Goal: Task Accomplishment & Management: Manage account settings

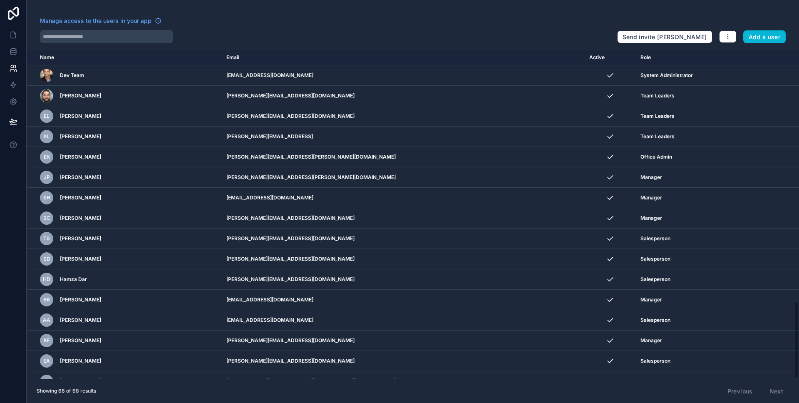
scroll to position [1072, 0]
click at [14, 38] on icon at bounding box center [13, 35] width 5 height 6
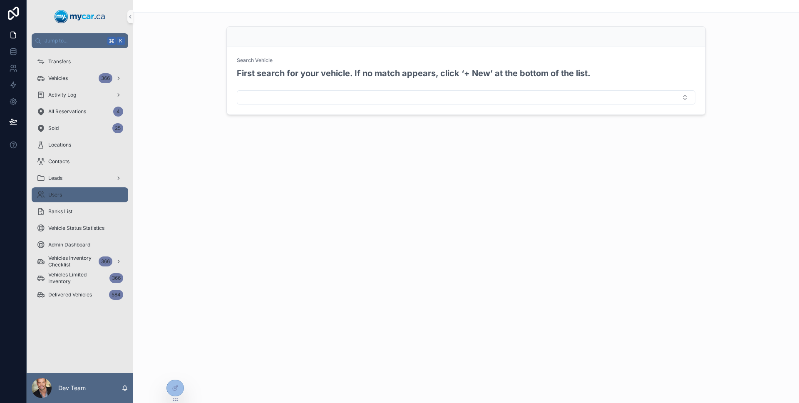
click at [69, 191] on div "Users" at bounding box center [80, 194] width 87 height 13
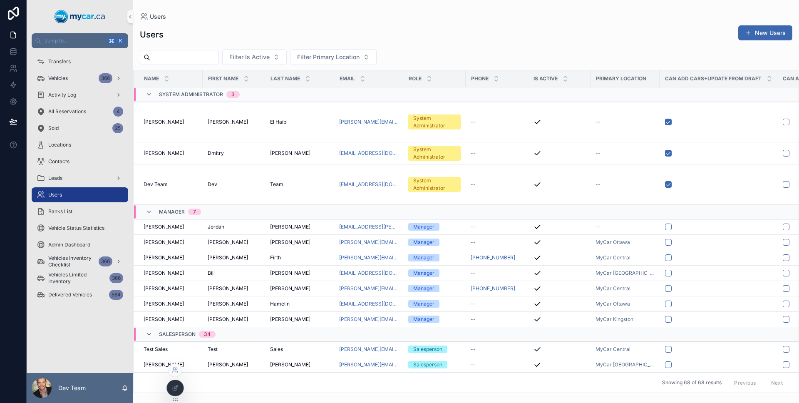
click at [168, 388] on div at bounding box center [175, 388] width 17 height 16
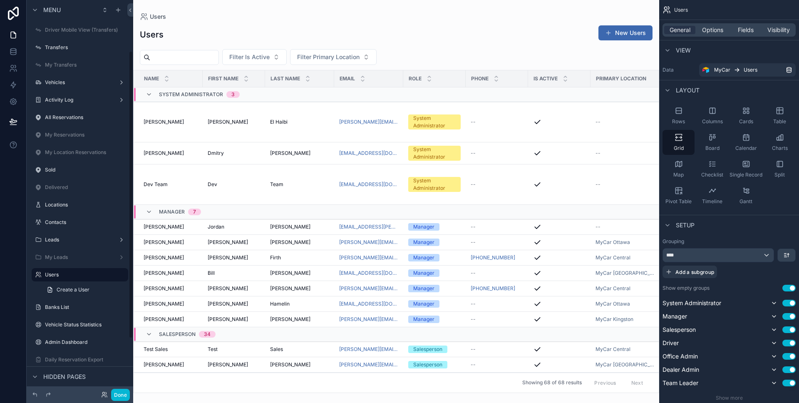
scroll to position [69, 0]
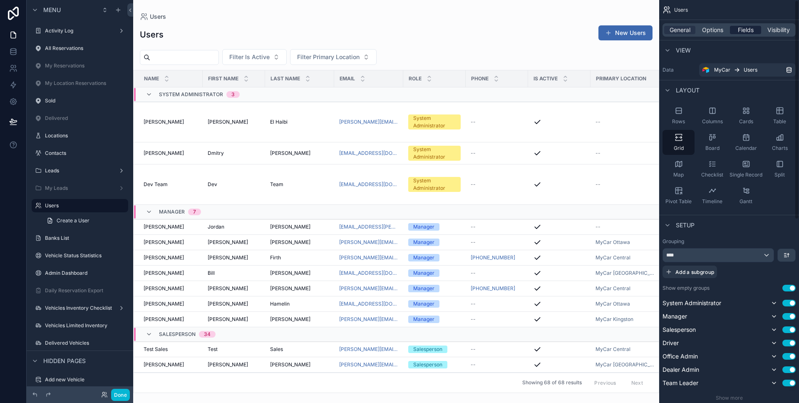
click at [750, 32] on span "Fields" at bounding box center [745, 30] width 16 height 8
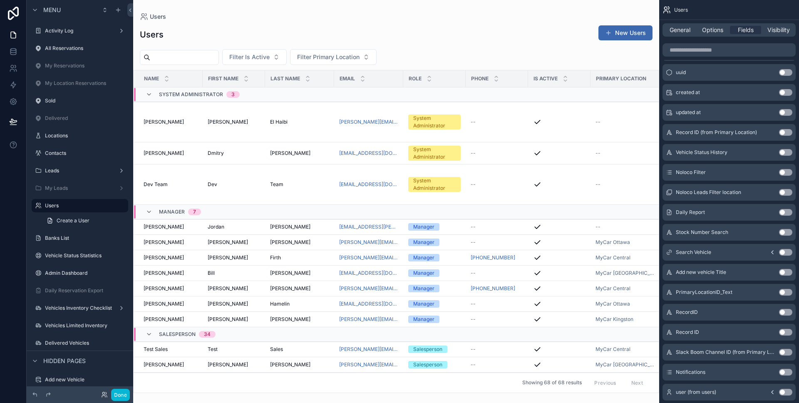
scroll to position [384, 0]
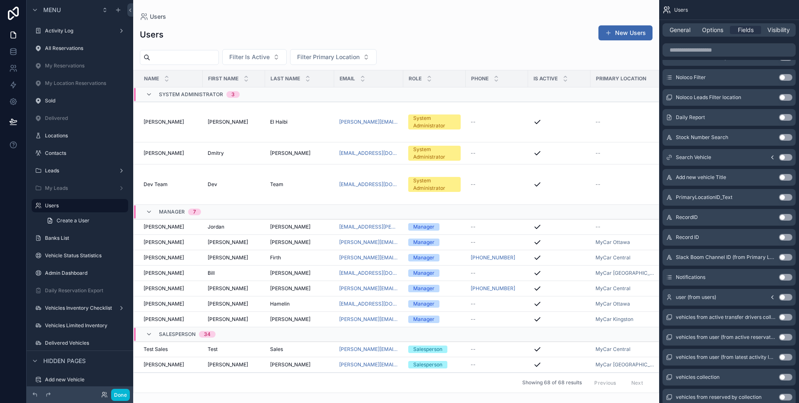
click at [783, 280] on button "Use setting" at bounding box center [785, 277] width 13 height 7
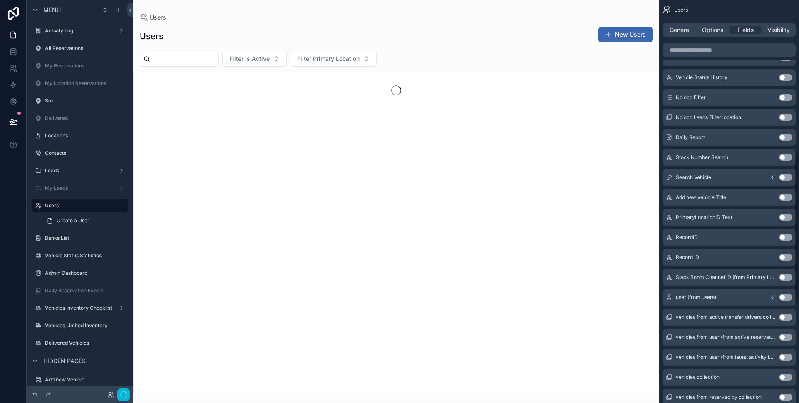
scroll to position [404, 0]
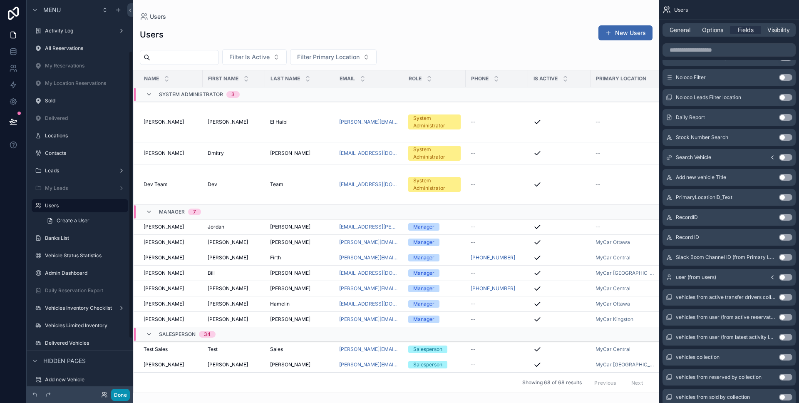
click at [122, 397] on button "Done" at bounding box center [120, 394] width 19 height 12
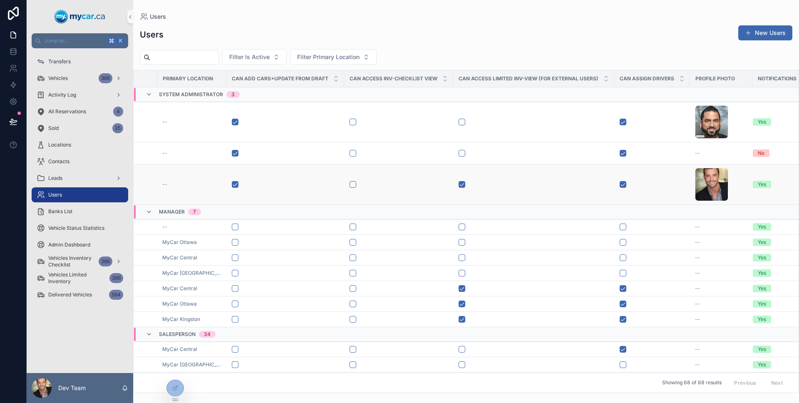
scroll to position [0, 438]
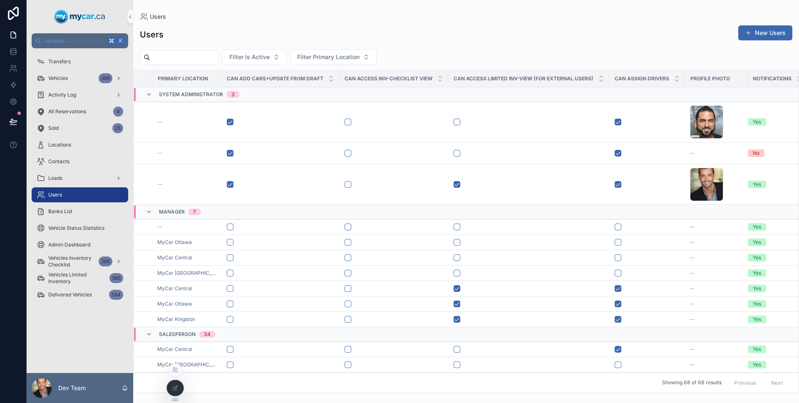
click at [175, 383] on div at bounding box center [175, 388] width 17 height 16
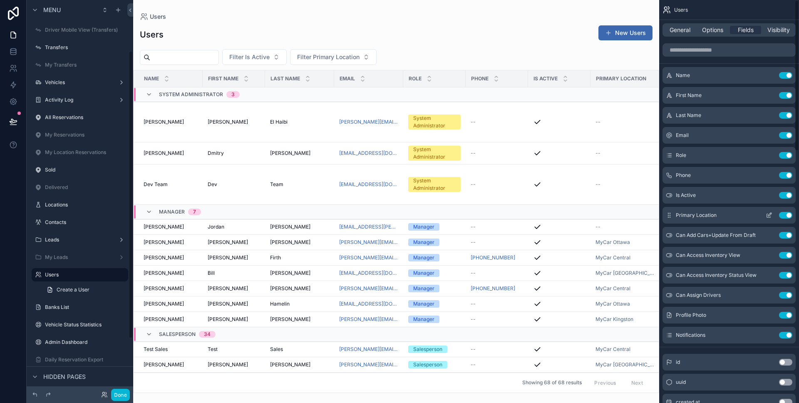
scroll to position [69, 0]
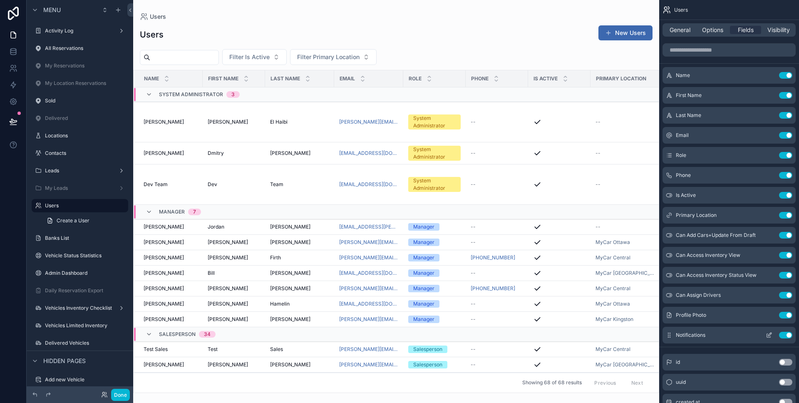
click at [770, 332] on icon "scrollable content" at bounding box center [769, 333] width 3 height 3
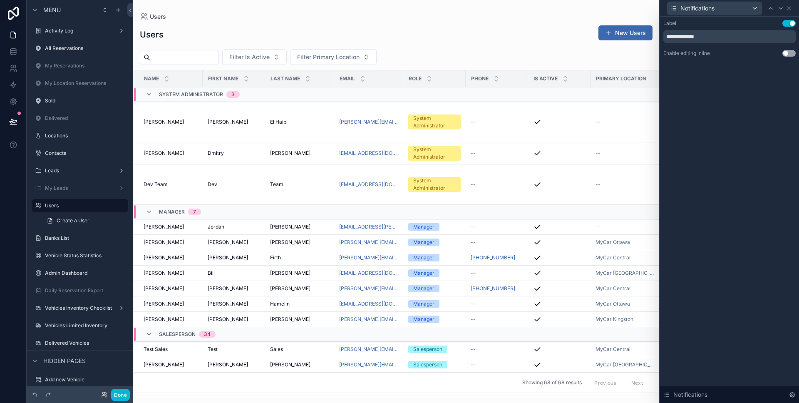
click at [789, 56] on button "Use setting" at bounding box center [788, 53] width 13 height 7
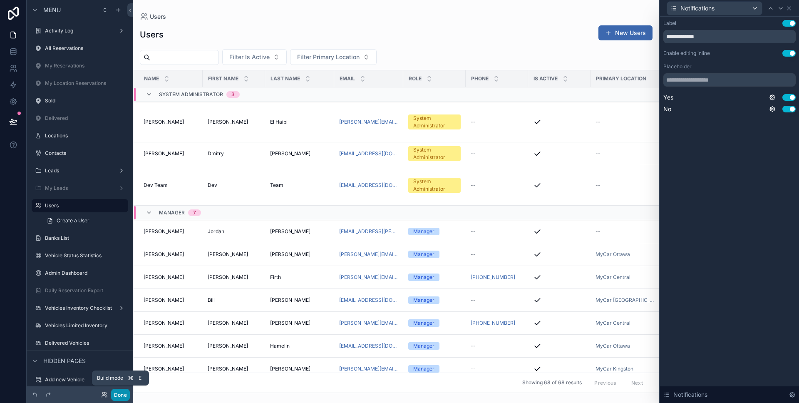
click at [116, 399] on button "Done" at bounding box center [120, 394] width 19 height 12
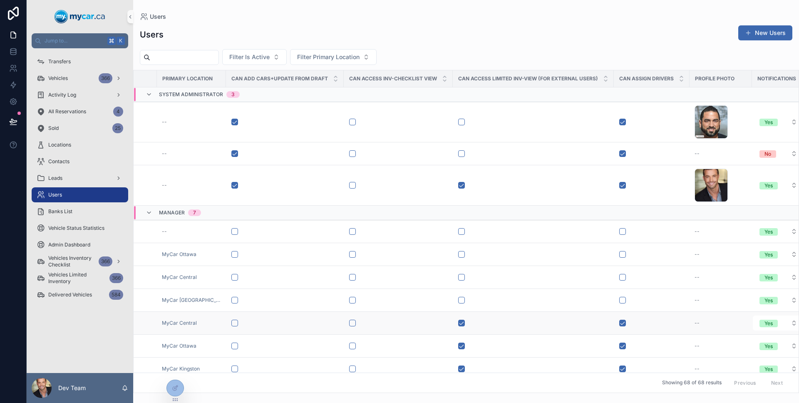
scroll to position [0, 442]
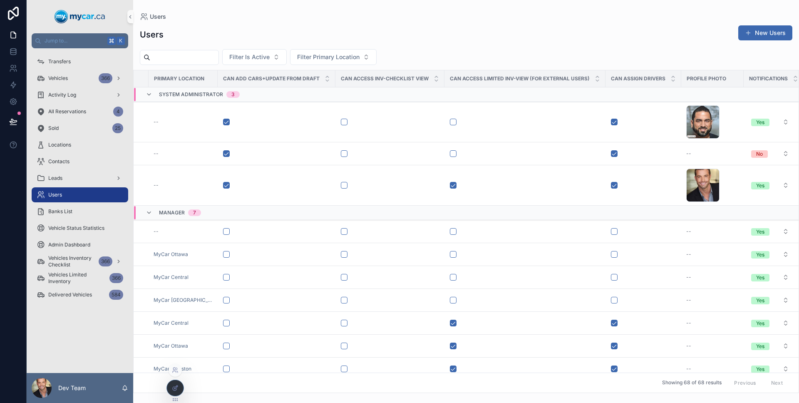
click at [180, 386] on div at bounding box center [175, 388] width 17 height 16
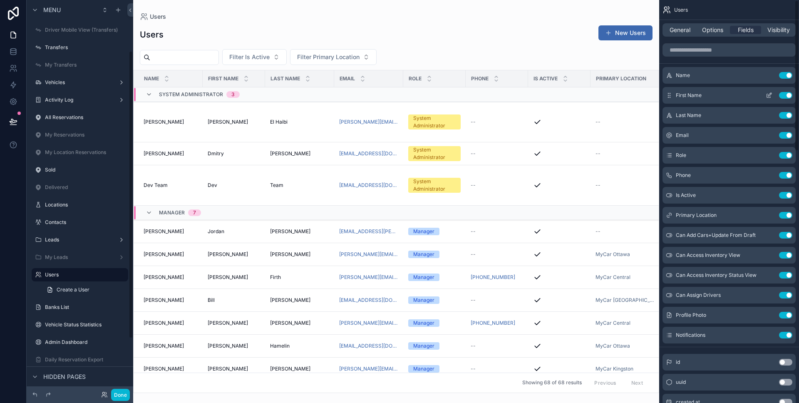
scroll to position [69, 0]
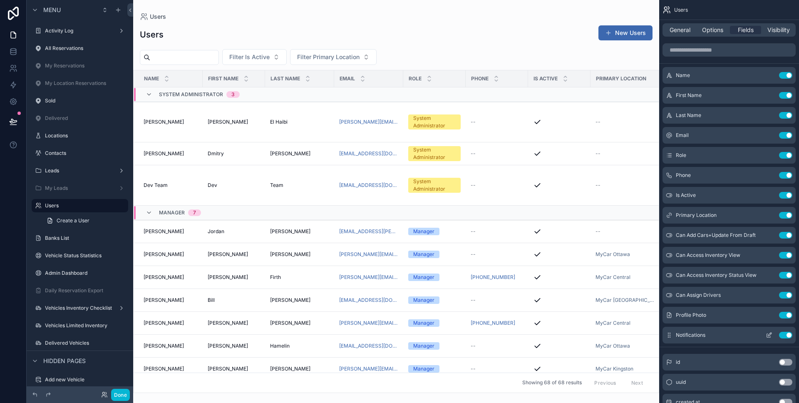
click at [765, 332] on button "scrollable content" at bounding box center [768, 335] width 13 height 7
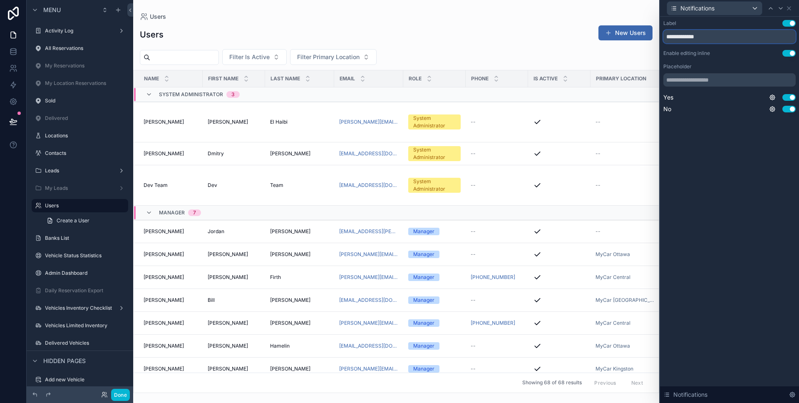
click at [664, 37] on input "**********" at bounding box center [729, 36] width 132 height 13
type input "**********"
click at [787, 9] on icon at bounding box center [788, 8] width 3 height 3
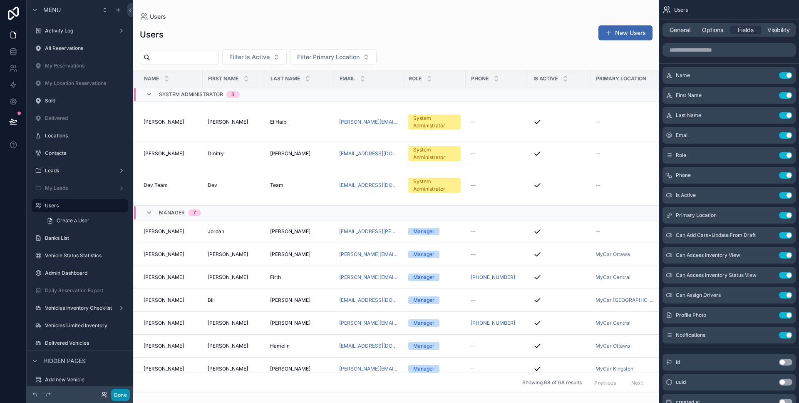
click at [126, 389] on button "Done" at bounding box center [120, 394] width 19 height 12
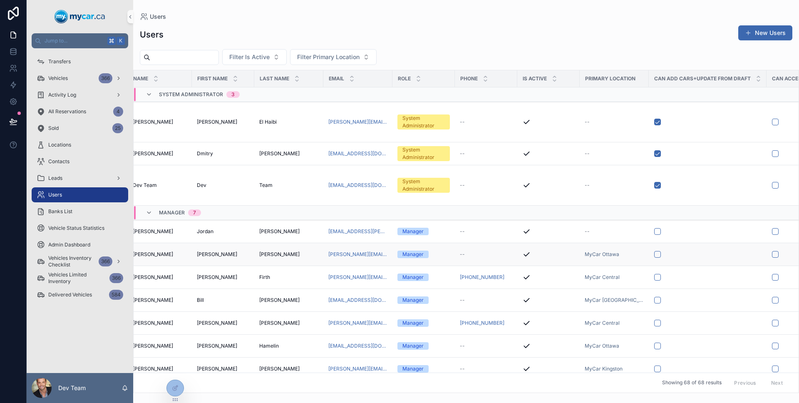
scroll to position [0, 0]
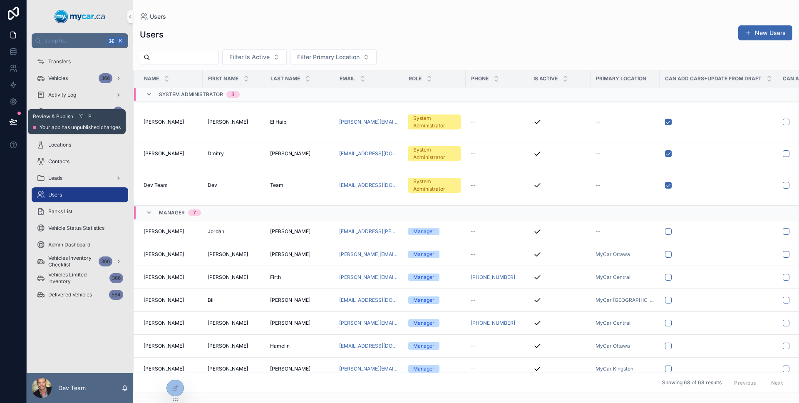
click at [8, 125] on button at bounding box center [13, 121] width 18 height 23
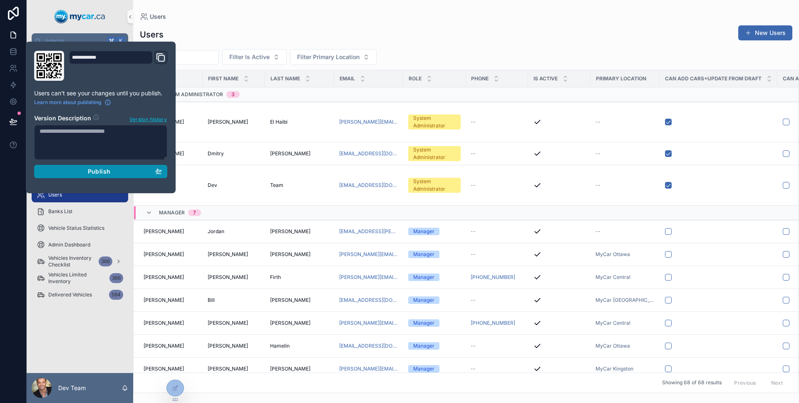
click at [67, 172] on div "Publish" at bounding box center [101, 171] width 122 height 7
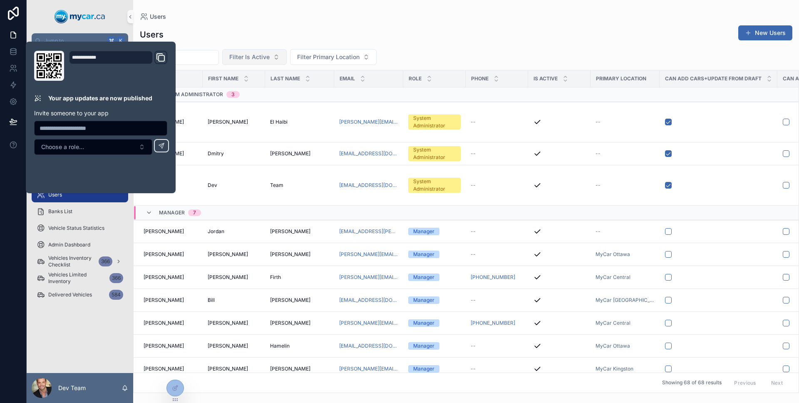
drag, startPoint x: 255, startPoint y: 32, endPoint x: 268, endPoint y: 54, distance: 25.0
click at [255, 32] on div "Users New Users" at bounding box center [466, 34] width 652 height 19
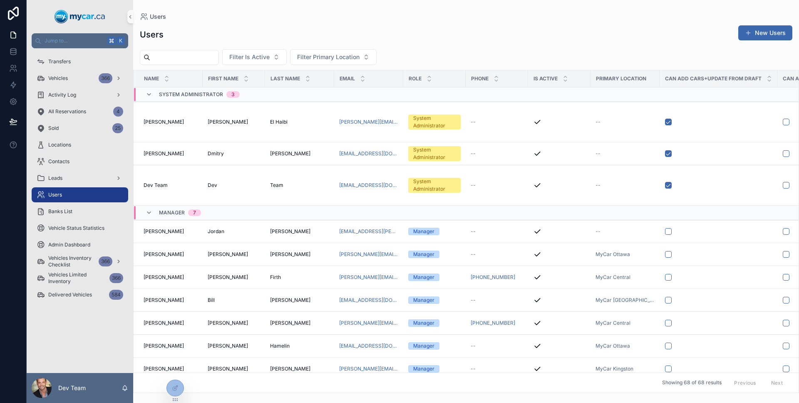
click at [350, 37] on div "Users New Users" at bounding box center [466, 34] width 652 height 19
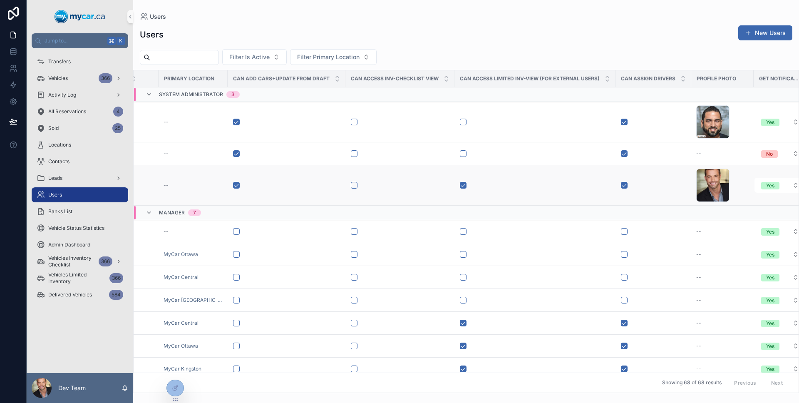
scroll to position [0, 442]
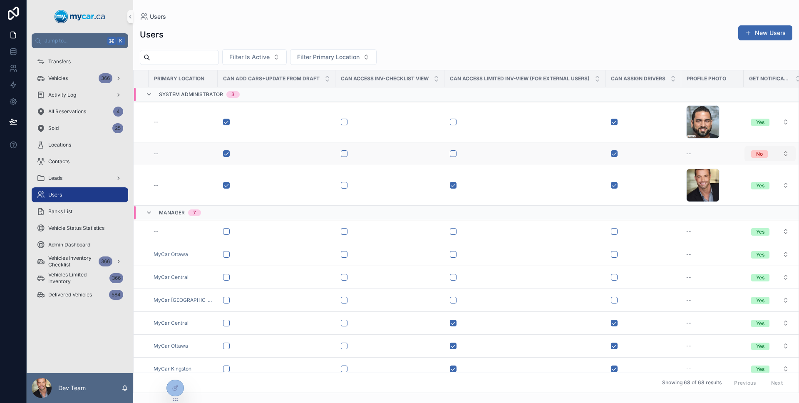
click at [774, 155] on button "No" at bounding box center [769, 153] width 51 height 15
click at [774, 154] on button "No" at bounding box center [769, 153] width 51 height 15
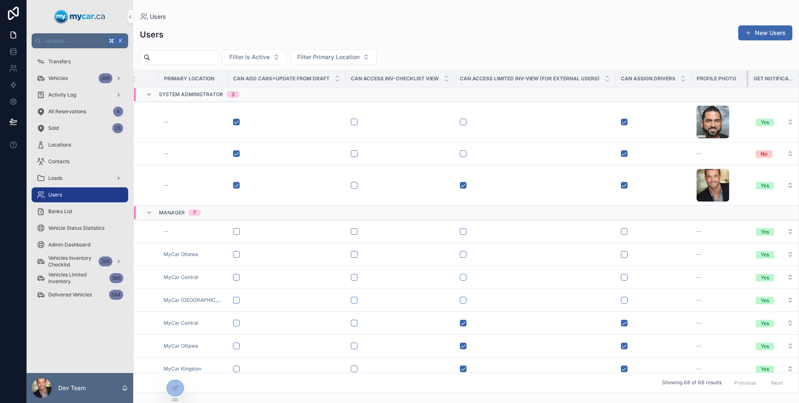
drag, startPoint x: 728, startPoint y: 79, endPoint x: 722, endPoint y: 79, distance: 5.4
click at [722, 79] on th "Profile Photo" at bounding box center [719, 78] width 57 height 17
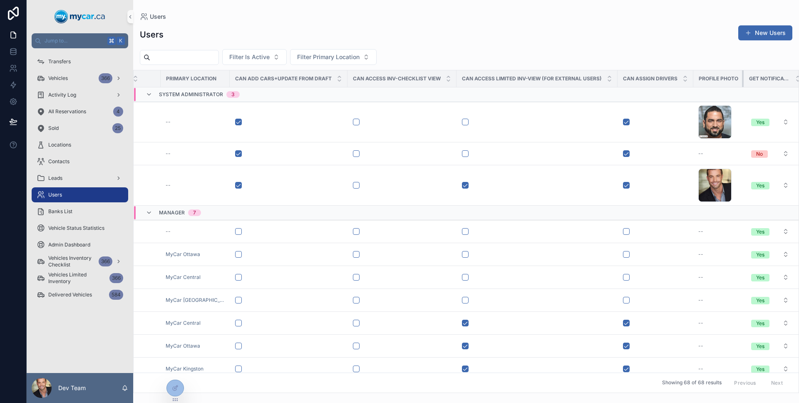
drag, startPoint x: 732, startPoint y: 75, endPoint x: 680, endPoint y: 79, distance: 52.1
click at [693, 79] on th "Profile Photo" at bounding box center [718, 78] width 50 height 17
click at [756, 74] on div "Get Notifications" at bounding box center [775, 79] width 62 height 16
click at [759, 76] on span "Get Notifications" at bounding box center [769, 78] width 41 height 7
click at [769, 77] on span "Get Notifications" at bounding box center [769, 78] width 41 height 7
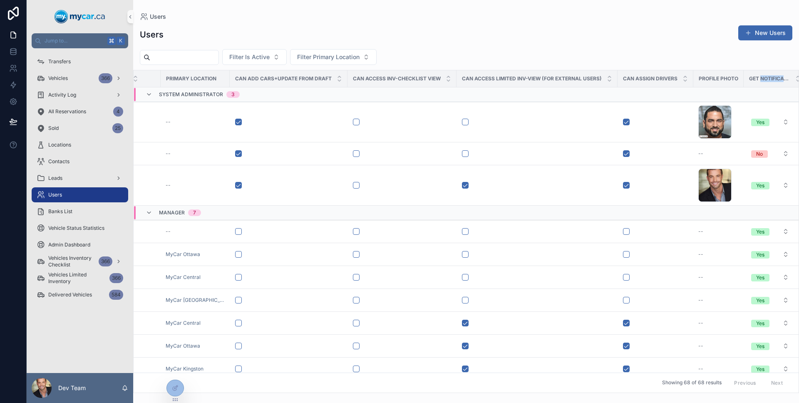
click at [769, 77] on span "Get Notifications" at bounding box center [769, 78] width 41 height 7
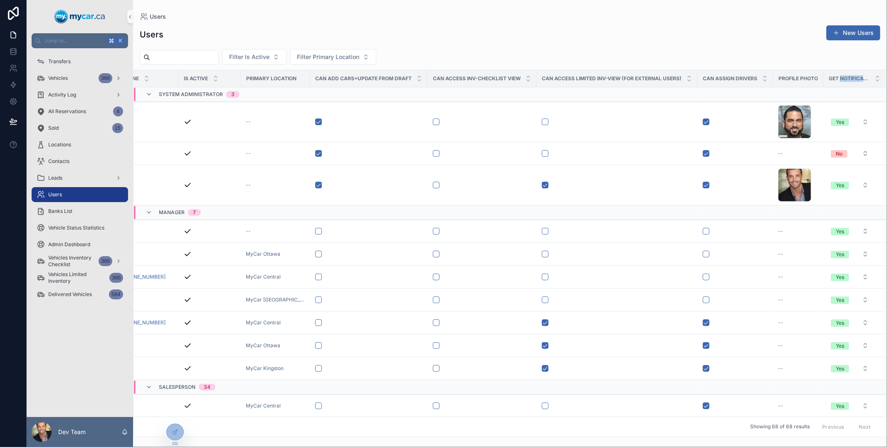
scroll to position [0, 341]
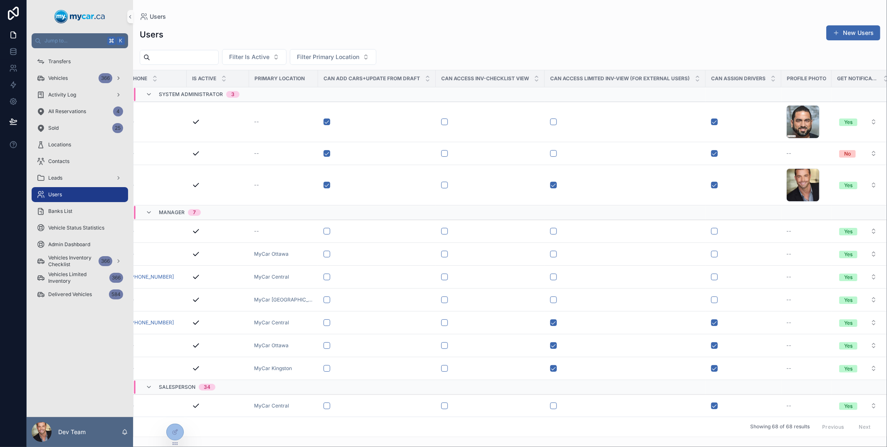
click at [798, 77] on span "Get Notifications" at bounding box center [857, 78] width 41 height 7
drag, startPoint x: 690, startPoint y: 75, endPoint x: 685, endPoint y: 75, distance: 5.4
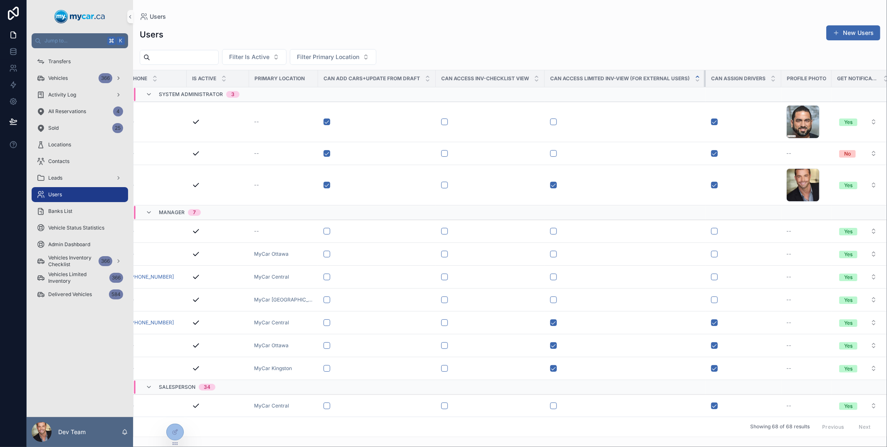
click at [685, 75] on th "Can Access Limited INV-View (For External Users)" at bounding box center [625, 78] width 161 height 17
click at [798, 79] on span "Get Notifications" at bounding box center [857, 78] width 41 height 7
click at [174, 402] on div at bounding box center [175, 432] width 17 height 16
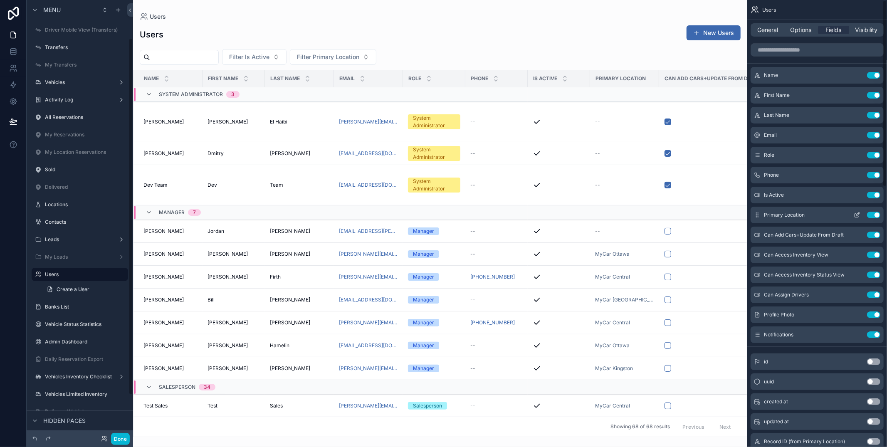
scroll to position [47, 0]
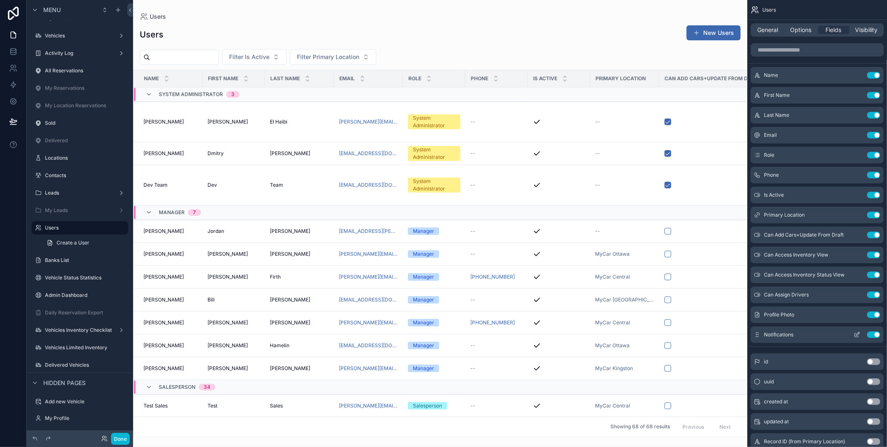
click at [798, 330] on div "Notifications Use setting" at bounding box center [817, 335] width 133 height 17
click at [798, 333] on icon "scrollable content" at bounding box center [857, 335] width 7 height 7
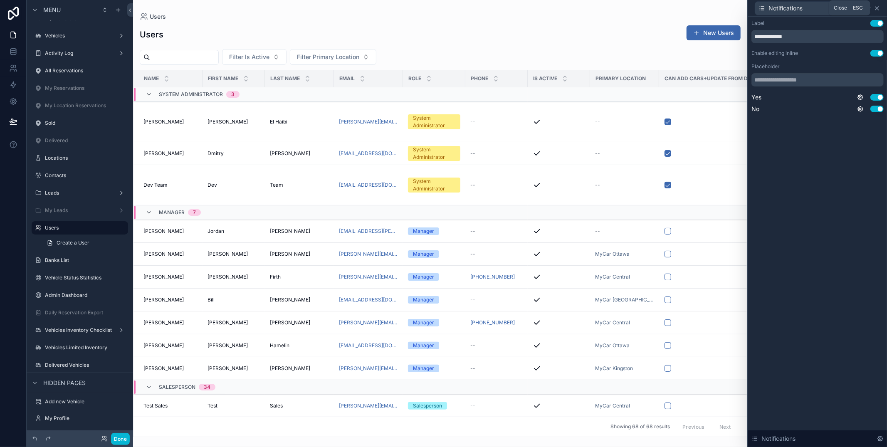
click at [798, 10] on icon at bounding box center [877, 8] width 7 height 7
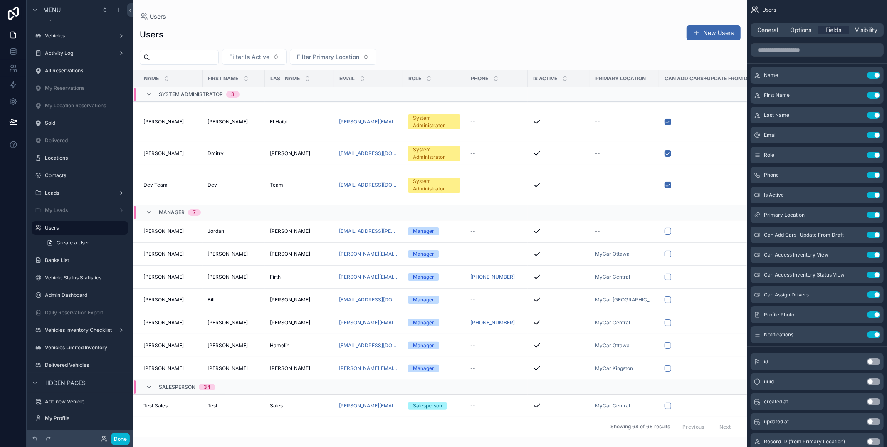
click at [689, 6] on div "scrollable content" at bounding box center [440, 223] width 614 height 447
click at [659, 21] on div "Users New Users Filter Is Active Filter Primary Location Name First Name Last N…" at bounding box center [440, 228] width 614 height 417
click at [130, 402] on div "Done" at bounding box center [80, 438] width 106 height 17
click at [798, 338] on div "Notifications Use setting" at bounding box center [817, 335] width 133 height 17
click at [798, 336] on icon "scrollable content" at bounding box center [857, 335] width 7 height 7
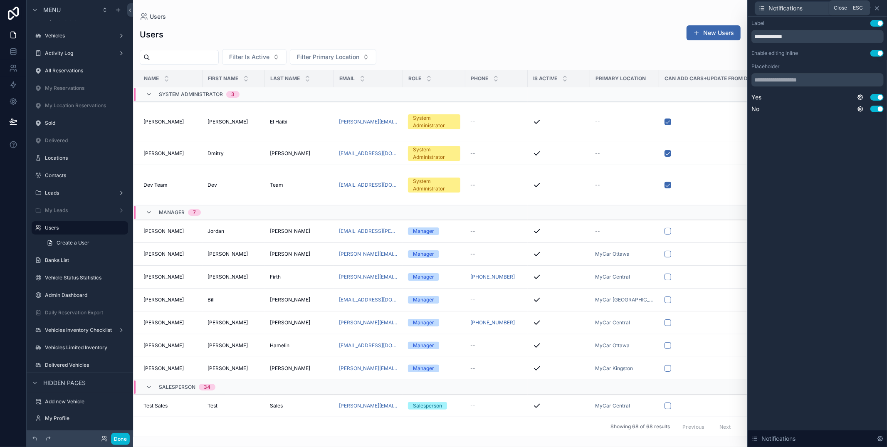
click at [798, 11] on icon at bounding box center [877, 8] width 7 height 7
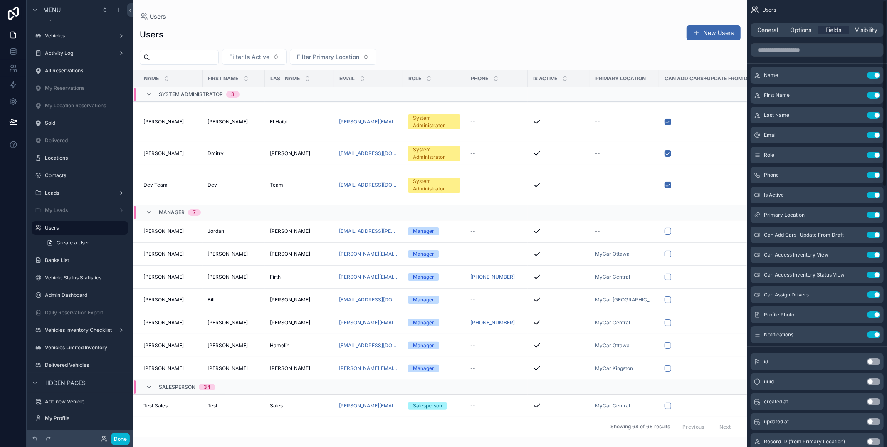
click at [611, 41] on div "Users New Users" at bounding box center [440, 34] width 601 height 19
click at [119, 402] on button "Done" at bounding box center [120, 439] width 19 height 12
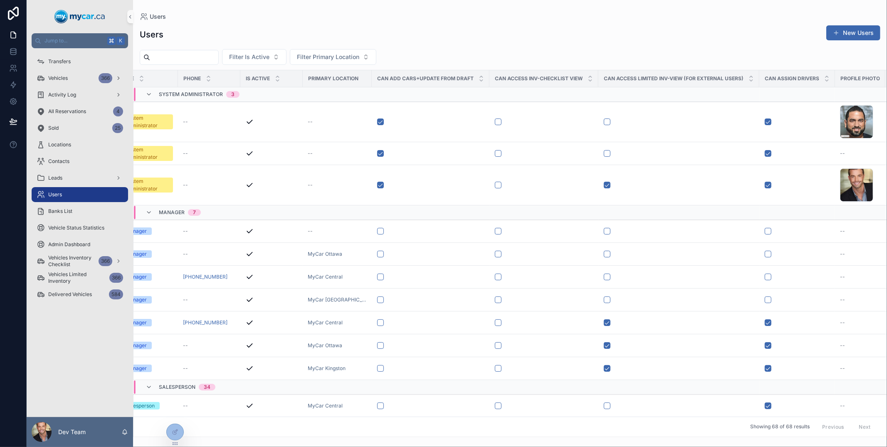
scroll to position [0, 341]
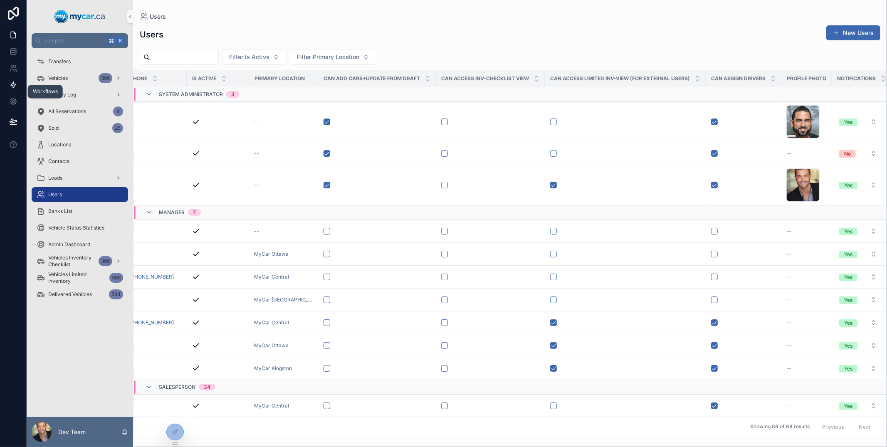
click at [17, 88] on link at bounding box center [13, 85] width 26 height 17
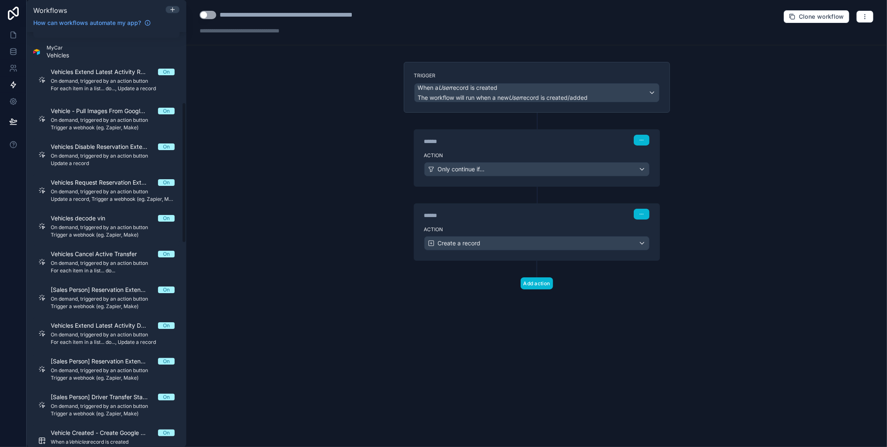
scroll to position [323, 0]
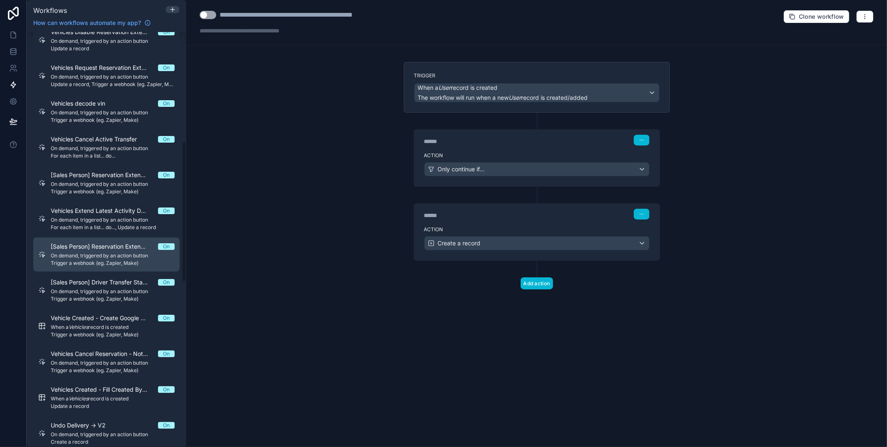
click at [109, 243] on span "[Sales Person] Reservation Extension Denied Notification" at bounding box center [104, 246] width 107 height 8
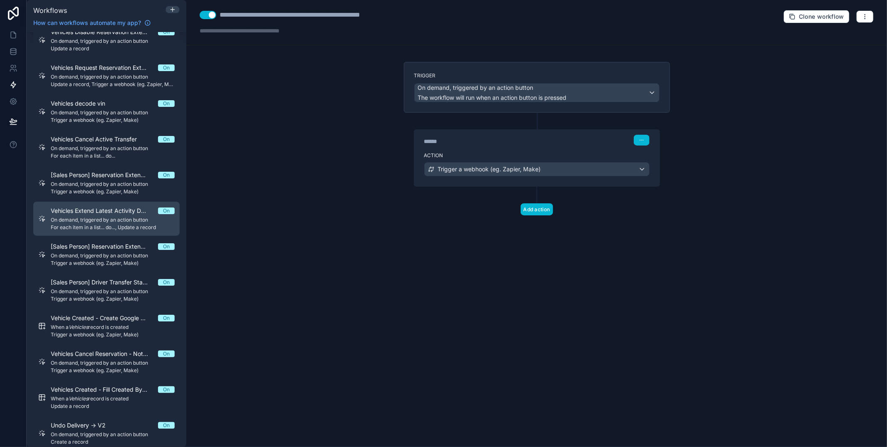
click at [96, 211] on span "Vehicles Extend Latest Activity Delivery Date" at bounding box center [104, 211] width 107 height 8
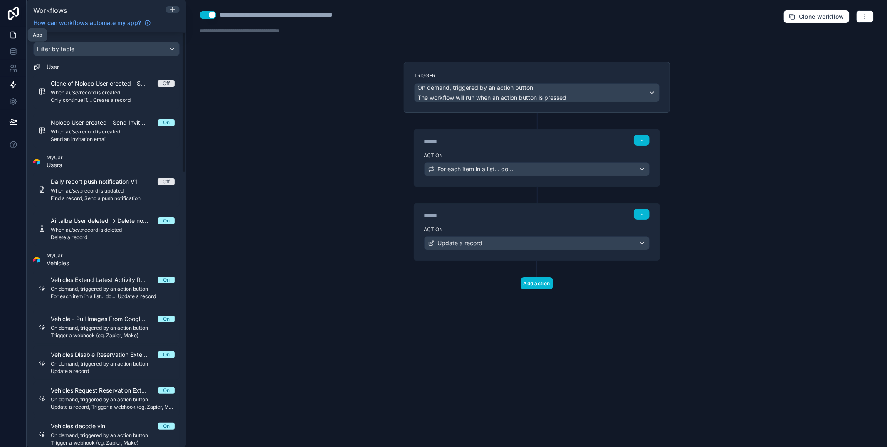
click at [11, 37] on icon at bounding box center [13, 35] width 5 height 6
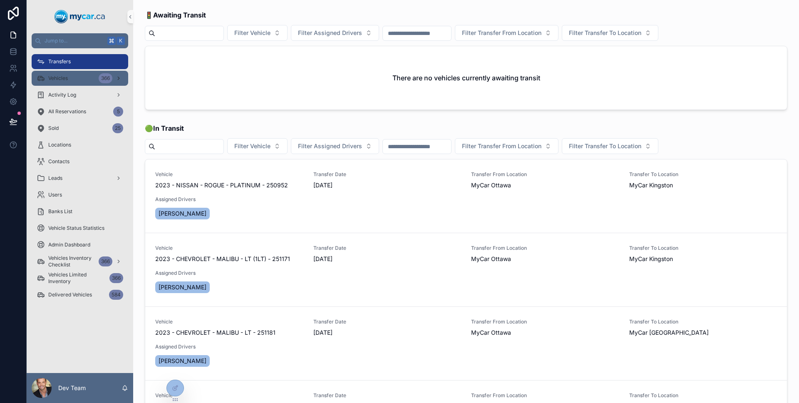
click at [72, 82] on div "Vehicles 366" at bounding box center [80, 78] width 87 height 13
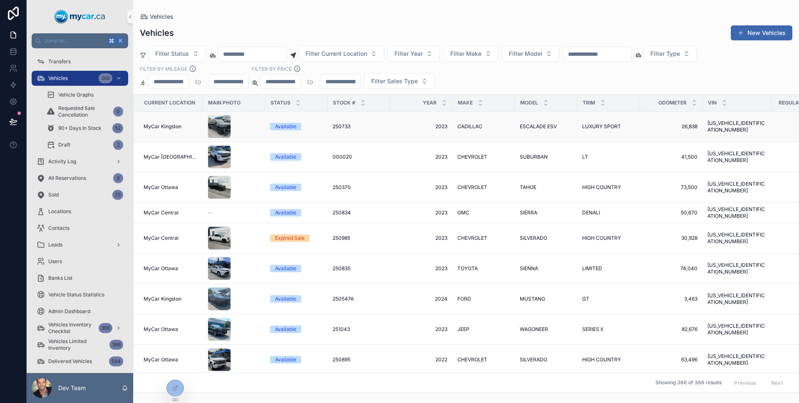
click at [261, 127] on td "scrollable content" at bounding box center [234, 126] width 62 height 30
click at [376, 125] on div "250733 250733" at bounding box center [358, 126] width 52 height 7
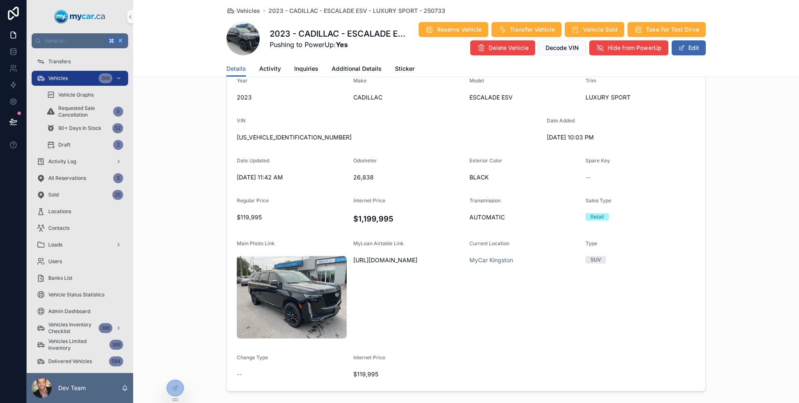
scroll to position [74, 0]
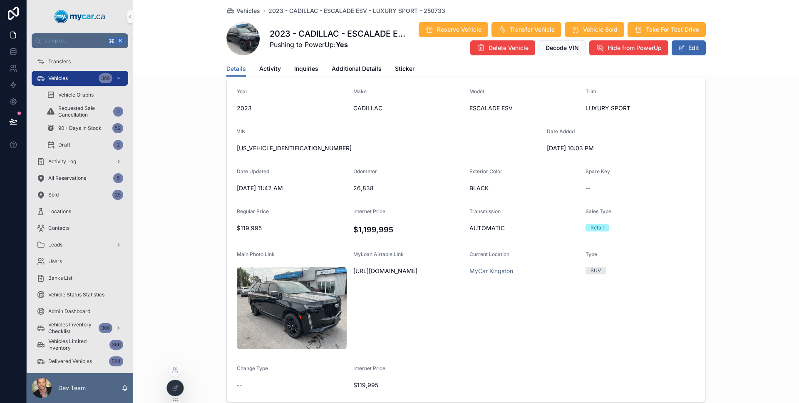
click at [178, 389] on icon at bounding box center [175, 387] width 7 height 7
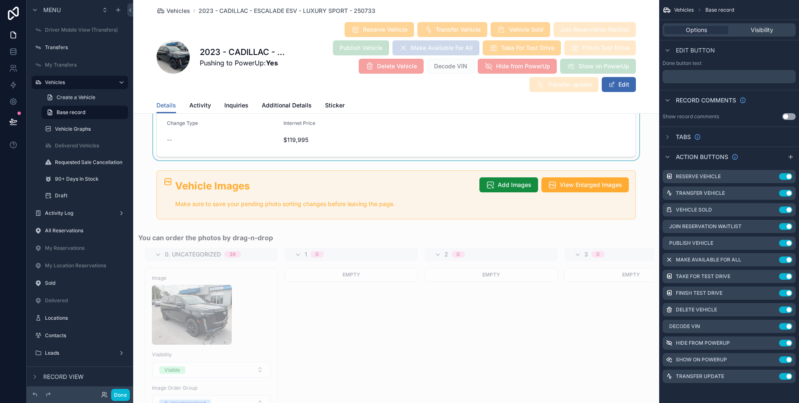
scroll to position [861, 0]
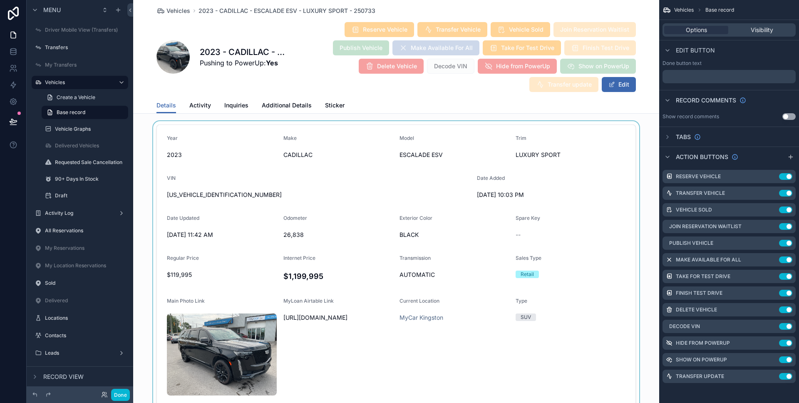
click at [420, 223] on div "scrollable content" at bounding box center [396, 286] width 526 height 331
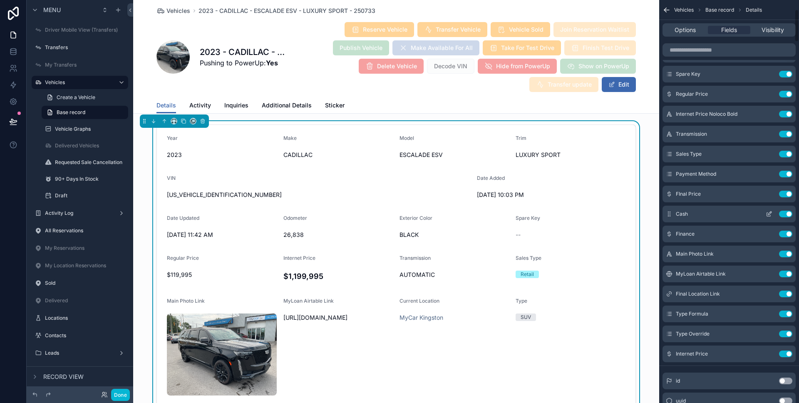
scroll to position [114, 0]
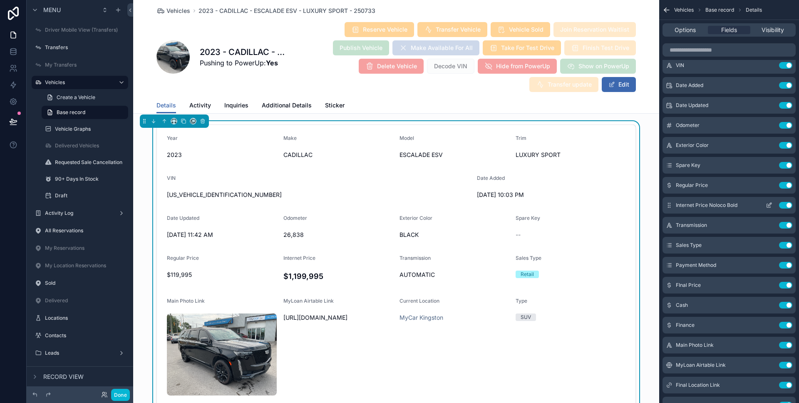
click at [767, 205] on icon "scrollable content" at bounding box center [768, 205] width 7 height 7
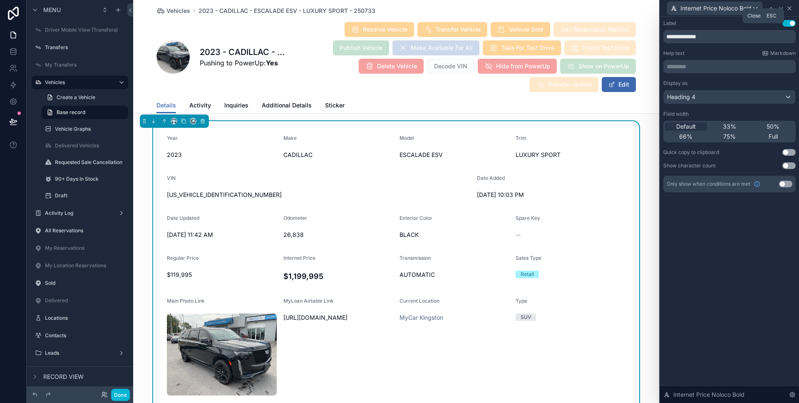
click at [792, 10] on icon at bounding box center [789, 8] width 7 height 7
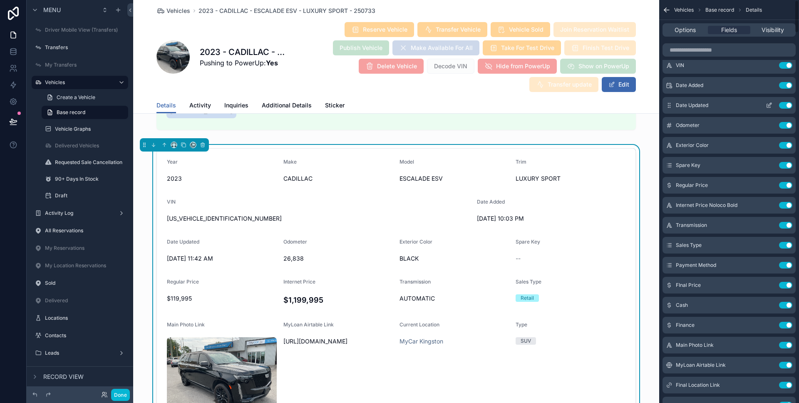
scroll to position [0, 0]
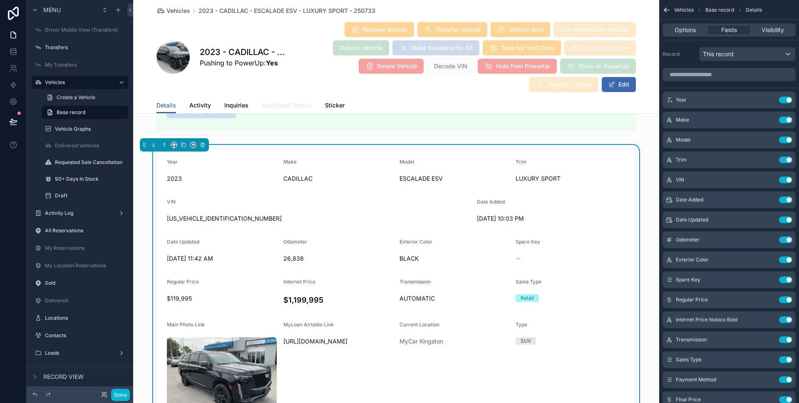
click at [304, 104] on span "Additional Details" at bounding box center [287, 105] width 50 height 8
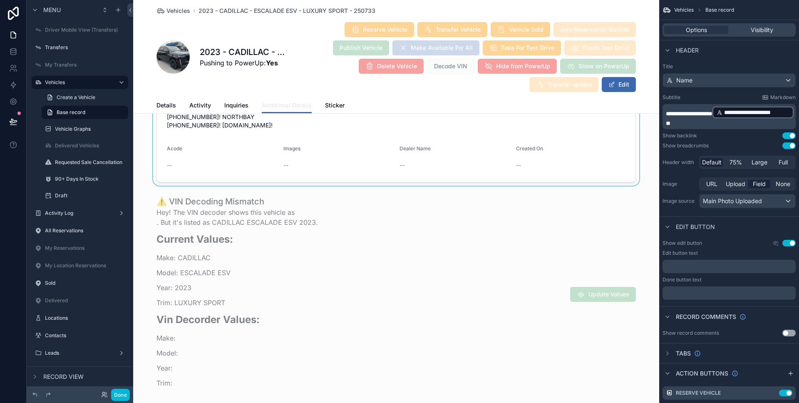
scroll to position [401, 0]
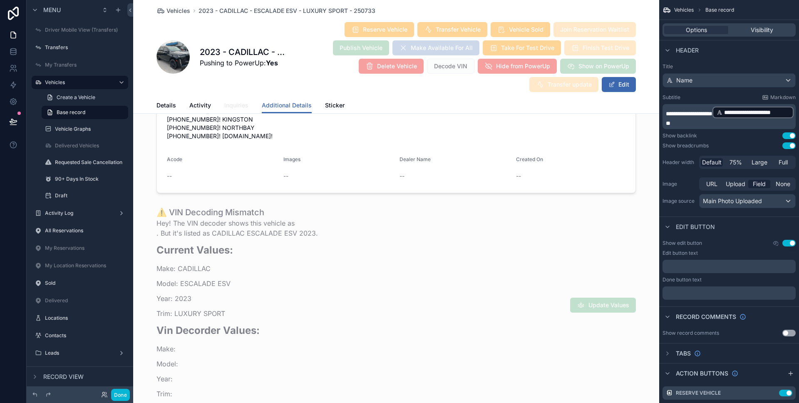
click at [240, 103] on span "Inquiries" at bounding box center [236, 105] width 24 height 8
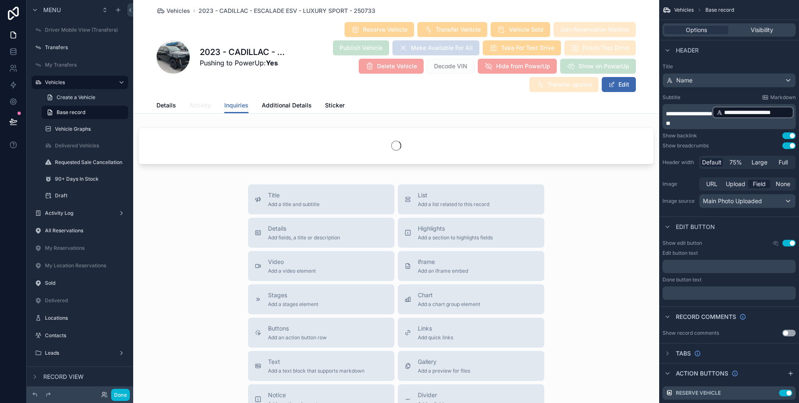
click at [200, 100] on link "Activity" at bounding box center [200, 106] width 22 height 17
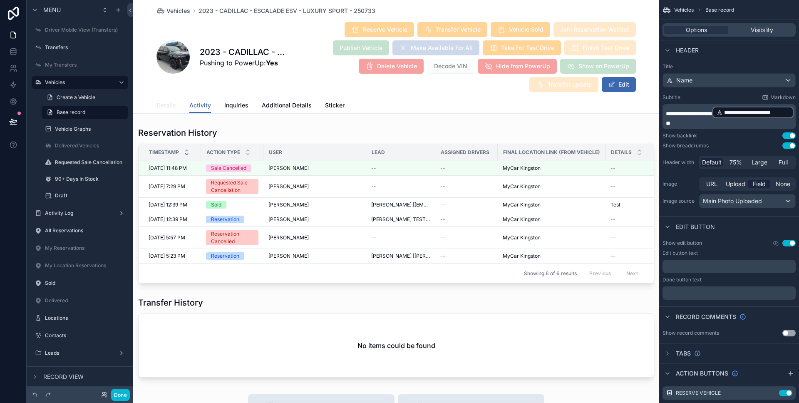
click at [170, 104] on span "Details" at bounding box center [166, 105] width 20 height 8
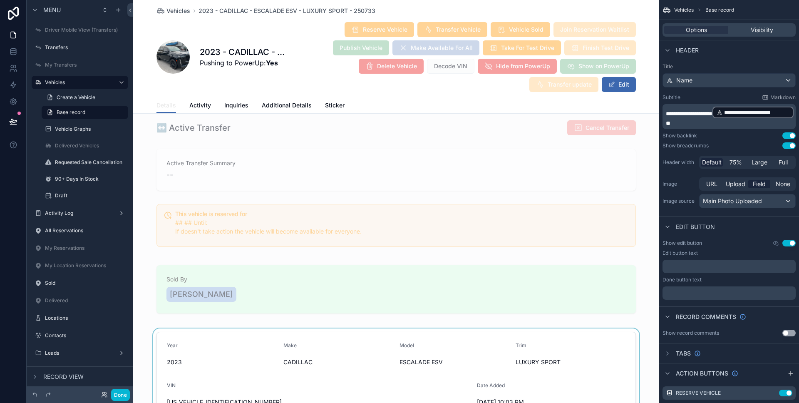
scroll to position [750, 0]
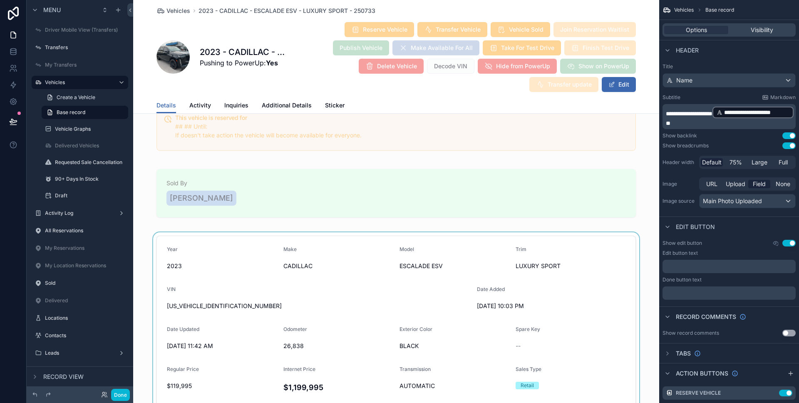
click at [406, 278] on div "scrollable content" at bounding box center [396, 397] width 526 height 331
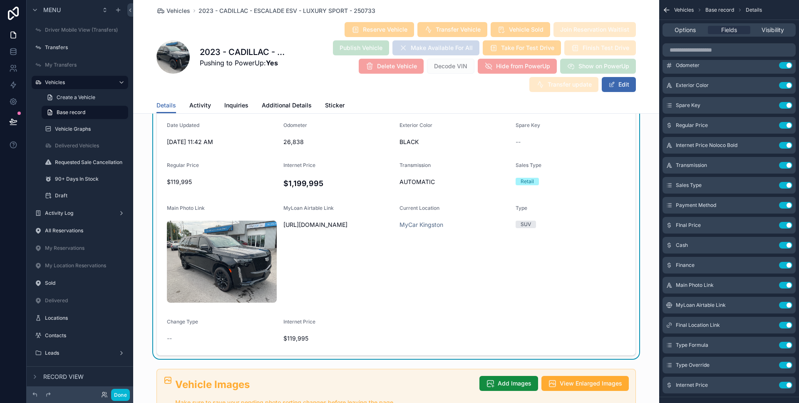
scroll to position [936, 0]
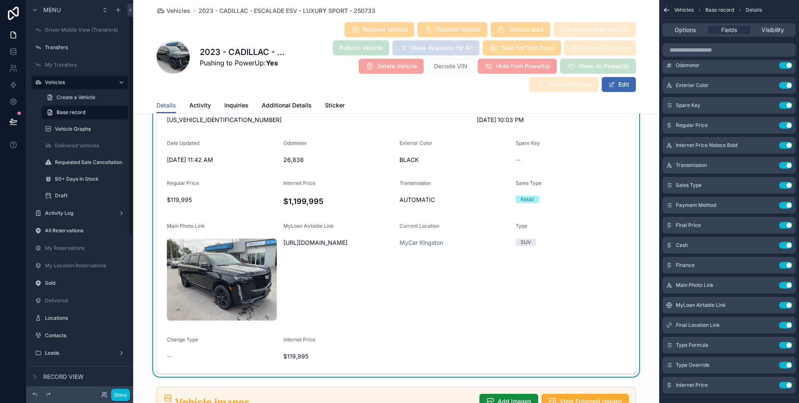
click at [246, 169] on form "Year [DATE] Make CADILLAC Model ESCALADE ESV Trim LUXURY SPORT VIN [US_VEHICLE_…" at bounding box center [396, 211] width 478 height 323
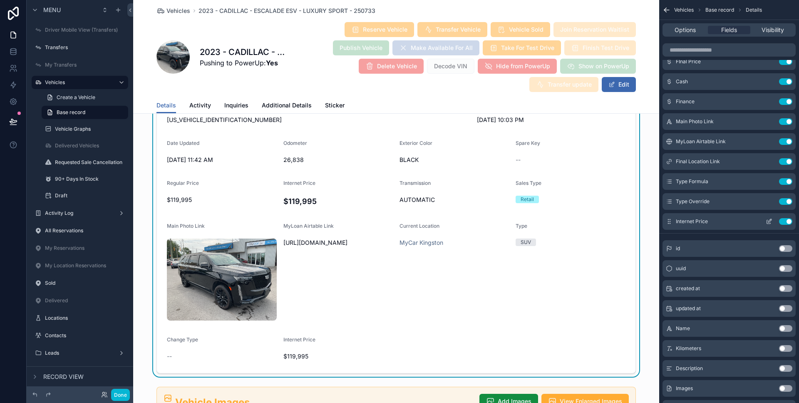
click at [767, 223] on icon "scrollable content" at bounding box center [769, 222] width 4 height 4
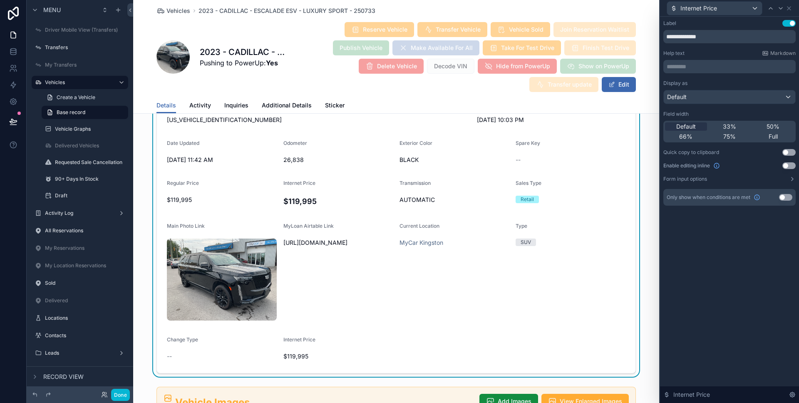
click at [723, 104] on div "Display as Default Field width Default 33% 50% 66% 75% Full Quick copy to clipb…" at bounding box center [729, 131] width 132 height 102
click at [722, 97] on div "Default" at bounding box center [728, 96] width 131 height 13
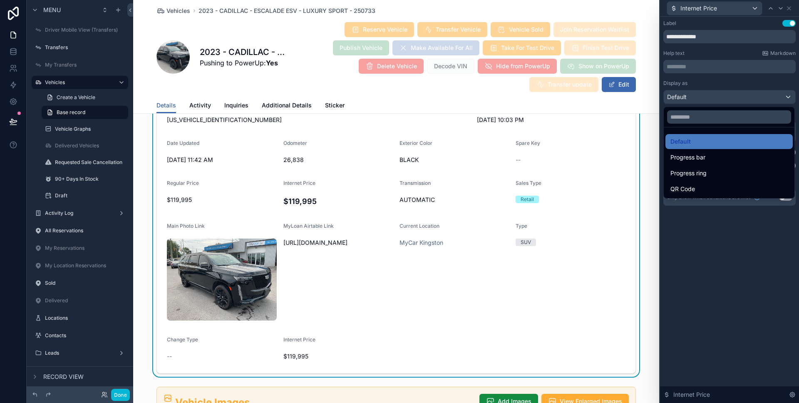
click at [721, 228] on div at bounding box center [729, 201] width 139 height 403
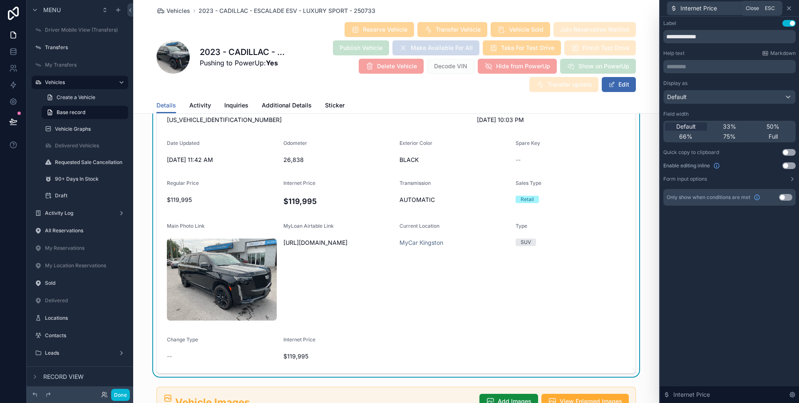
click at [789, 9] on icon at bounding box center [788, 8] width 7 height 7
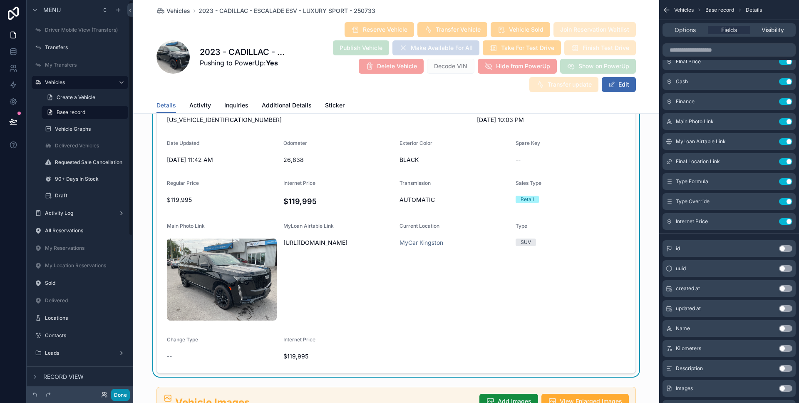
click at [116, 393] on button "Done" at bounding box center [120, 394] width 19 height 12
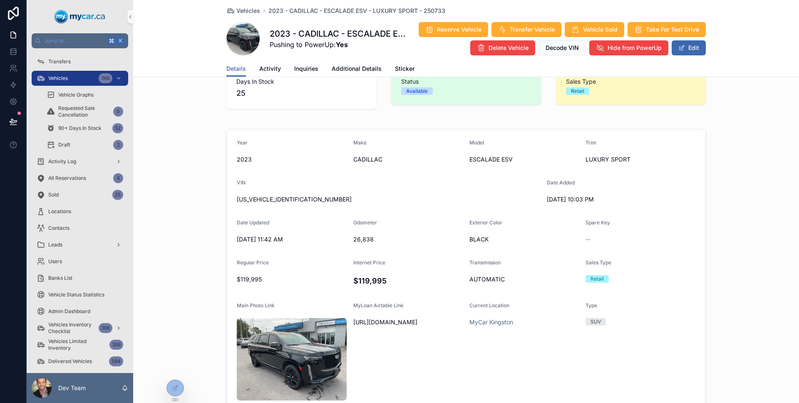
scroll to position [34, 0]
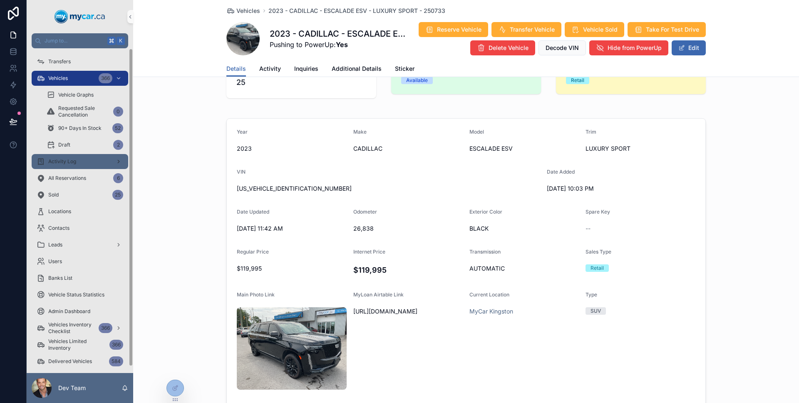
click at [86, 163] on div "Activity Log" at bounding box center [80, 161] width 87 height 13
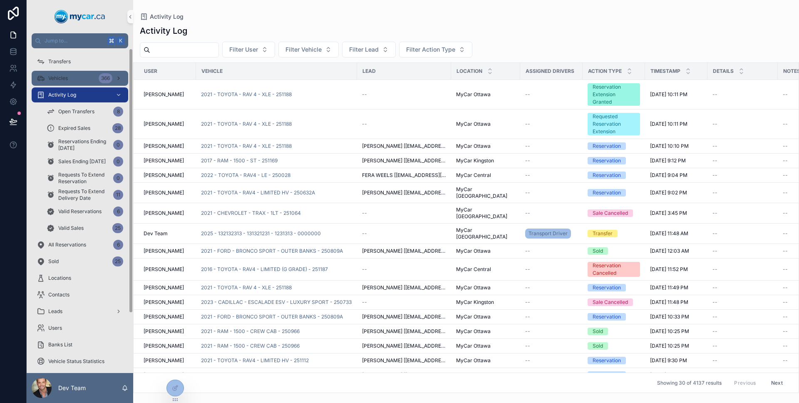
click at [82, 81] on div "Vehicles 366" at bounding box center [80, 78] width 87 height 13
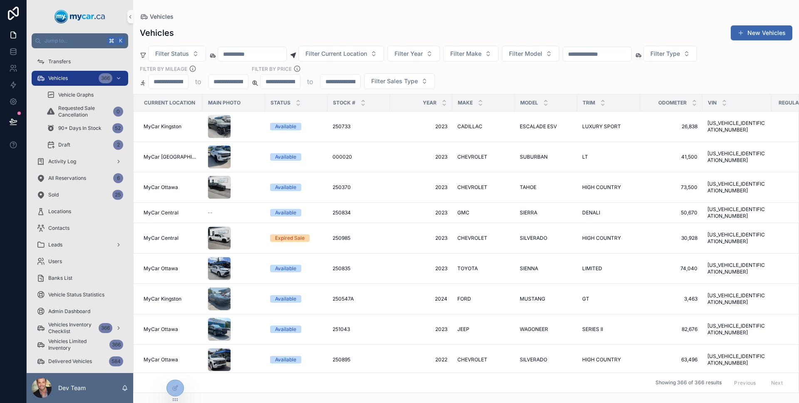
click at [605, 55] on input "scrollable content" at bounding box center [597, 54] width 68 height 12
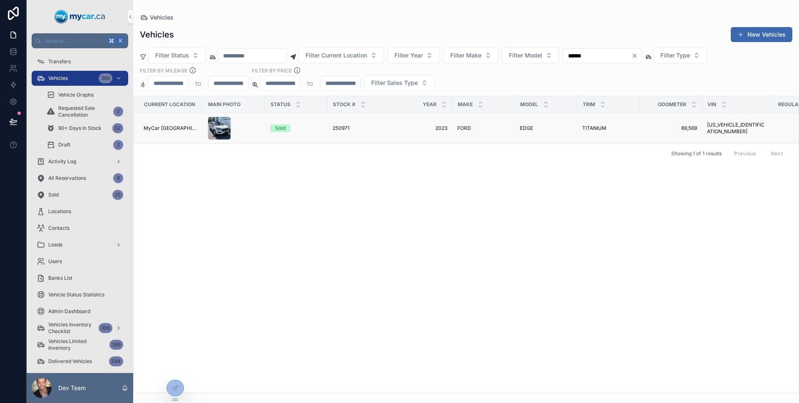
type input "******"
click at [481, 124] on td "[PERSON_NAME]" at bounding box center [483, 128] width 62 height 30
click at [480, 125] on div "[PERSON_NAME]" at bounding box center [483, 128] width 52 height 7
